Goal: Information Seeking & Learning: Learn about a topic

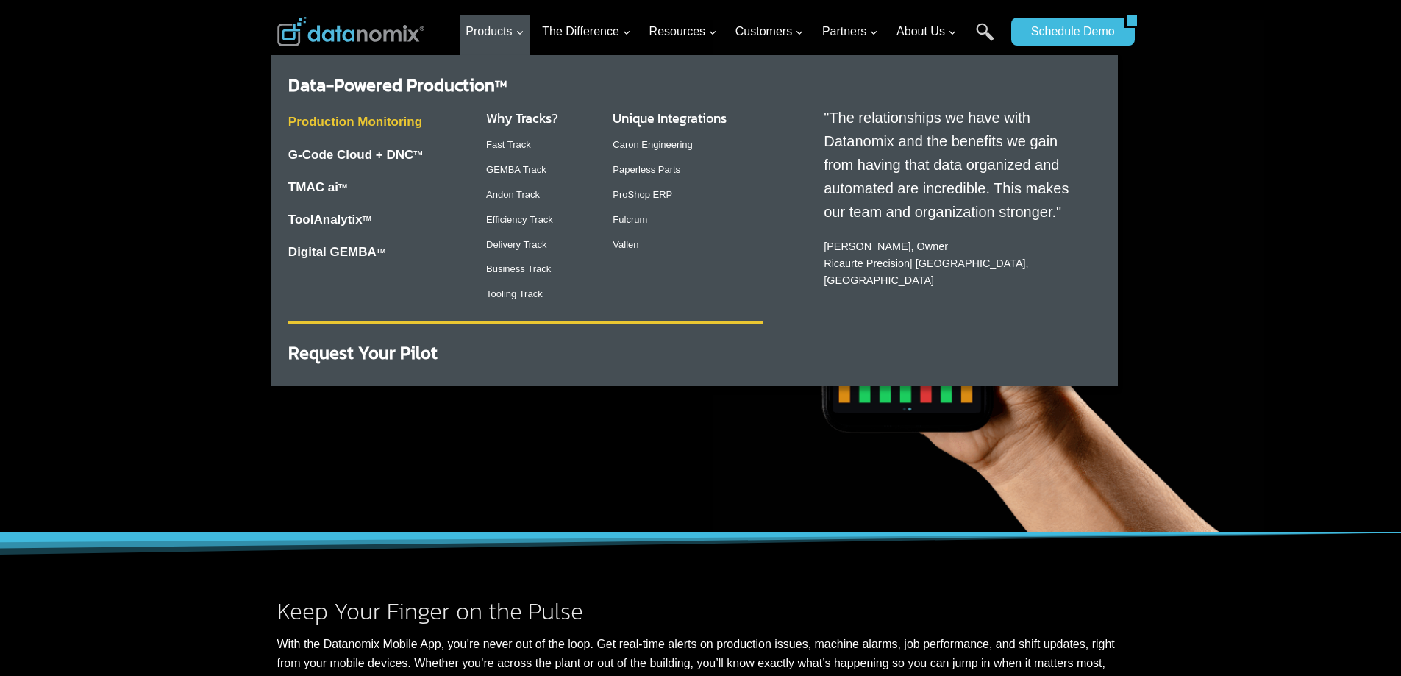
click at [376, 120] on link "Production Monitoring" at bounding box center [355, 122] width 134 height 14
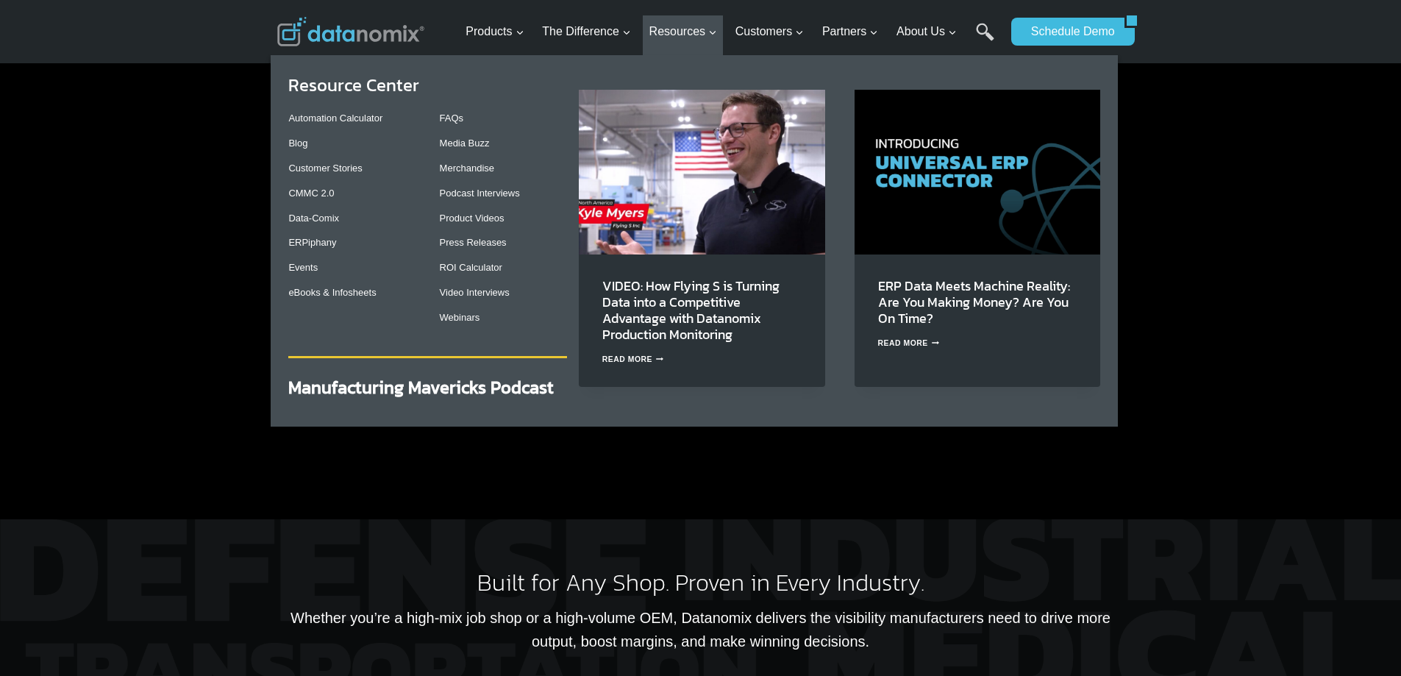
scroll to position [3162, 0]
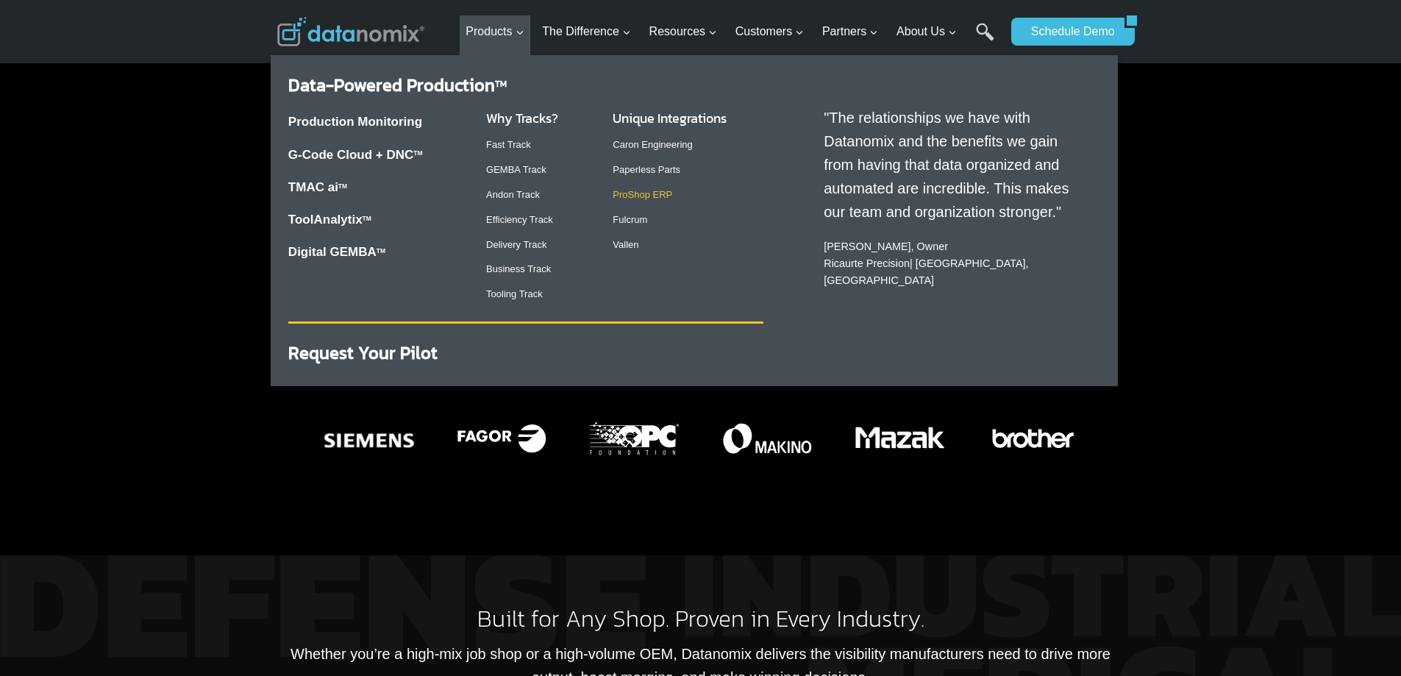
click at [640, 193] on link "ProShop ERP" at bounding box center [643, 194] width 60 height 11
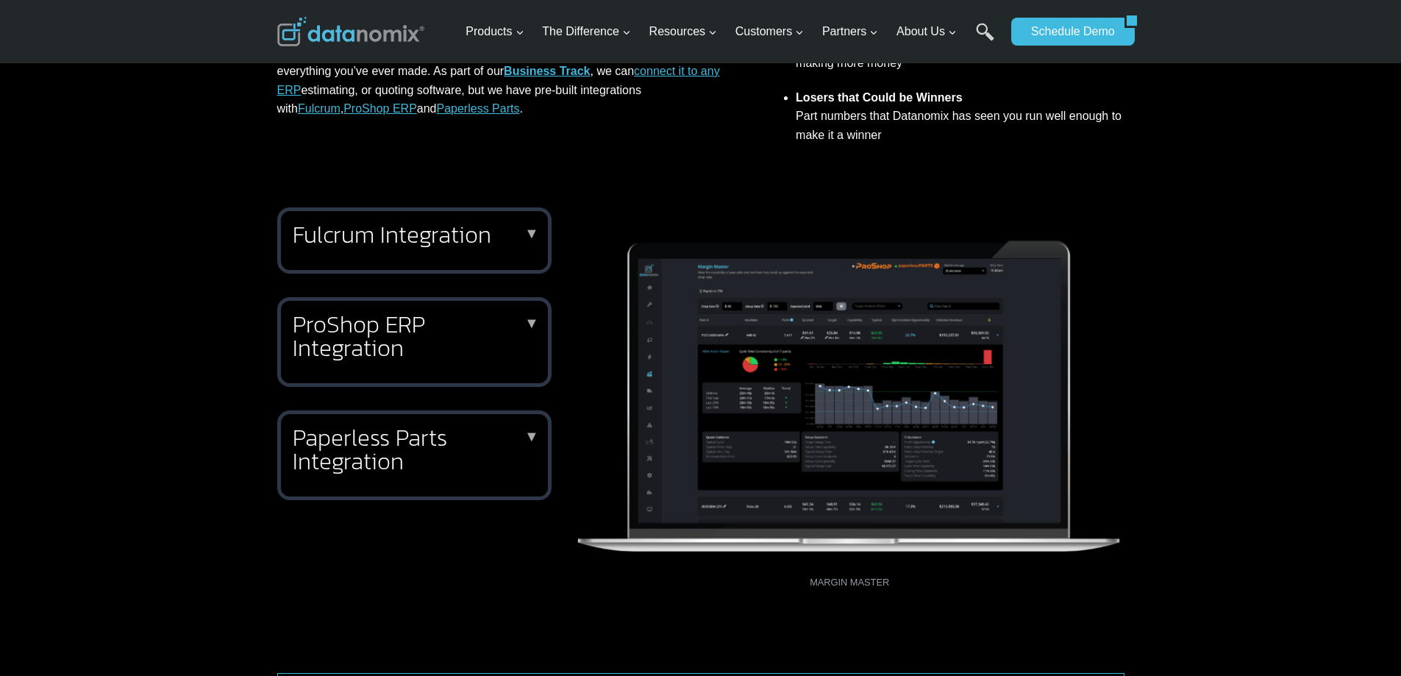
scroll to position [515, 0]
